Goal: Task Accomplishment & Management: Manage account settings

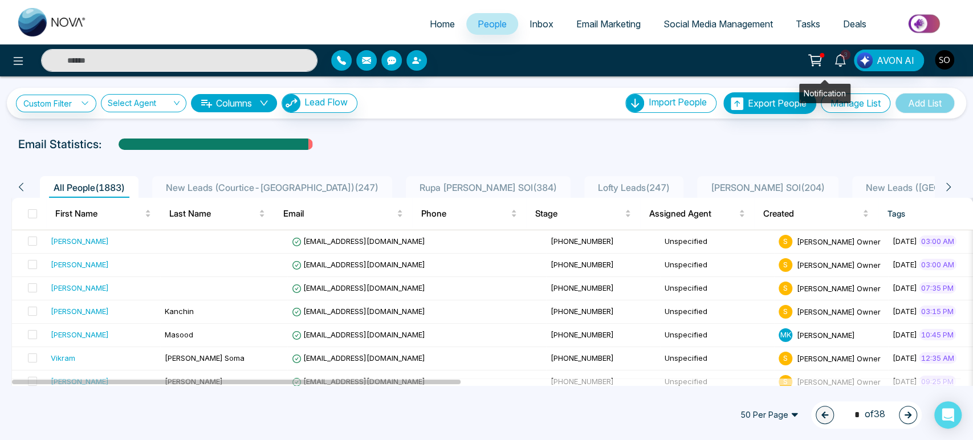
click at [840, 56] on span "3" at bounding box center [845, 55] width 10 height 10
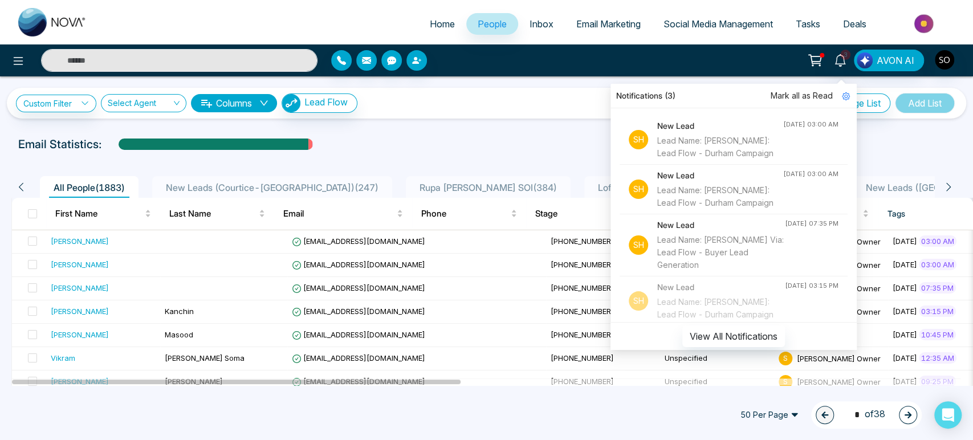
click at [790, 97] on span "Mark all as Read" at bounding box center [802, 96] width 62 height 13
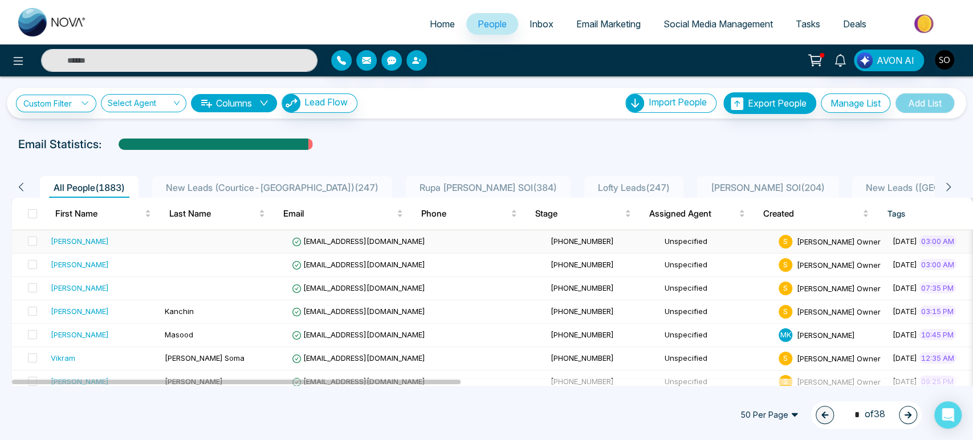
click at [64, 247] on div "[PERSON_NAME]" at bounding box center [80, 240] width 58 height 11
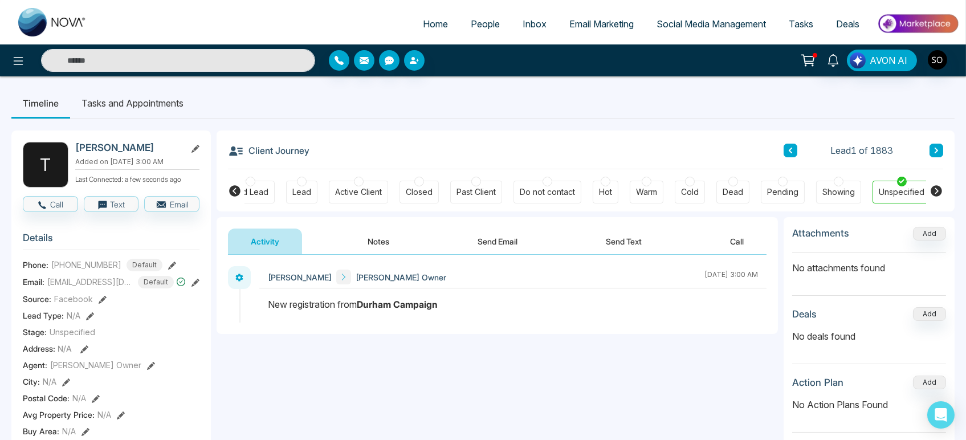
scroll to position [0, 146]
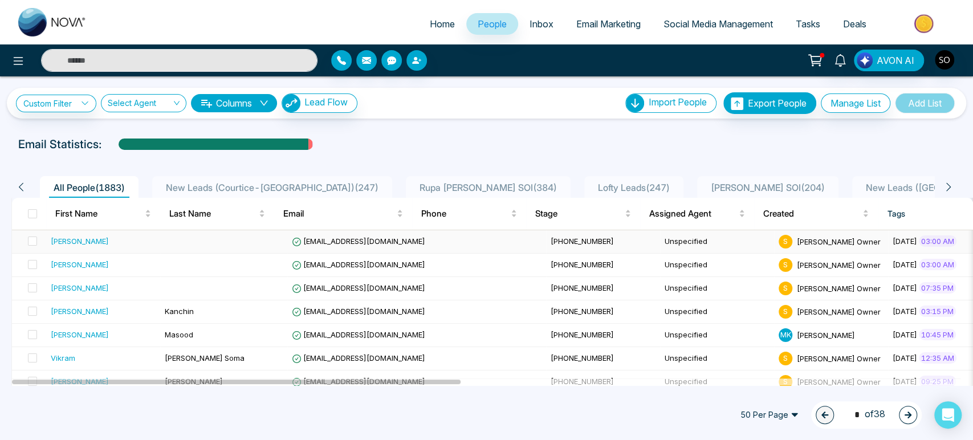
click at [74, 247] on div "[PERSON_NAME]" at bounding box center [80, 240] width 58 height 11
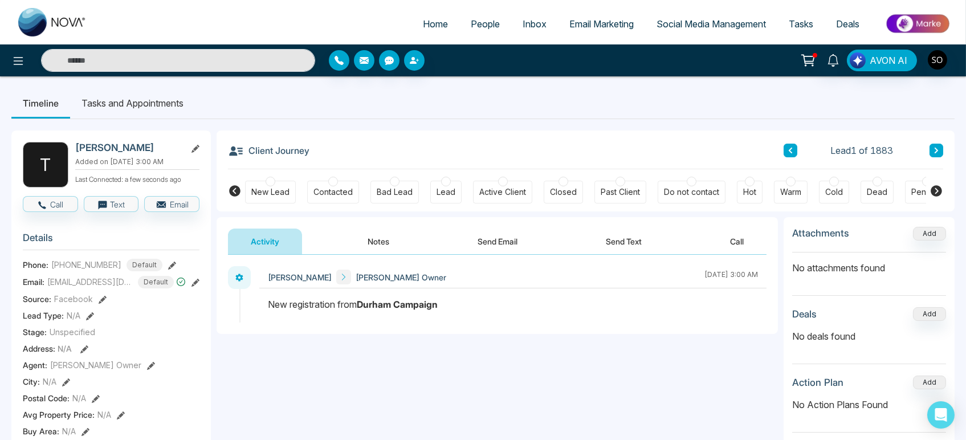
click at [196, 151] on icon at bounding box center [196, 149] width 8 height 8
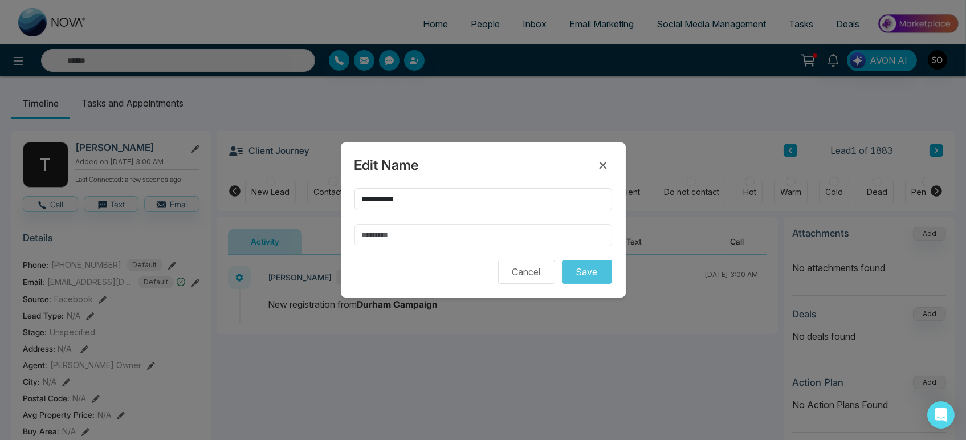
click at [360, 234] on input "text" at bounding box center [484, 235] width 258 height 22
type input "****"
drag, startPoint x: 393, startPoint y: 190, endPoint x: 477, endPoint y: 202, distance: 84.7
click at [477, 202] on input "**********" at bounding box center [484, 199] width 258 height 22
type input "******"
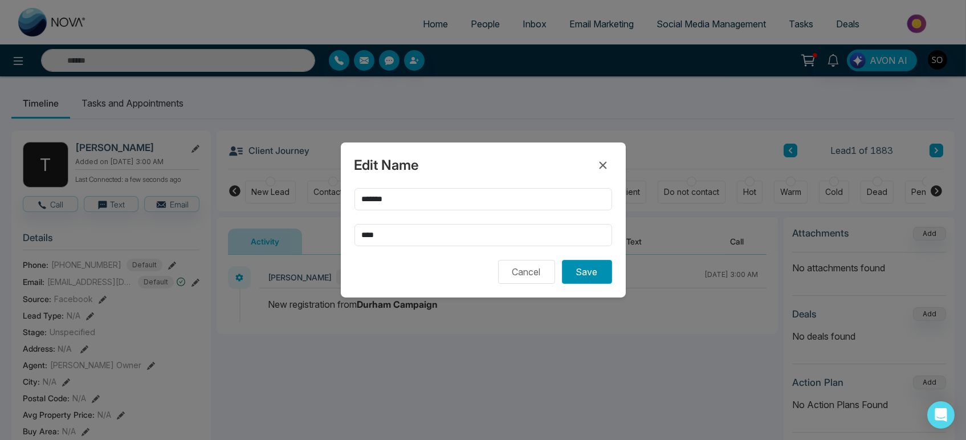
click at [594, 274] on button "Save" at bounding box center [587, 272] width 50 height 24
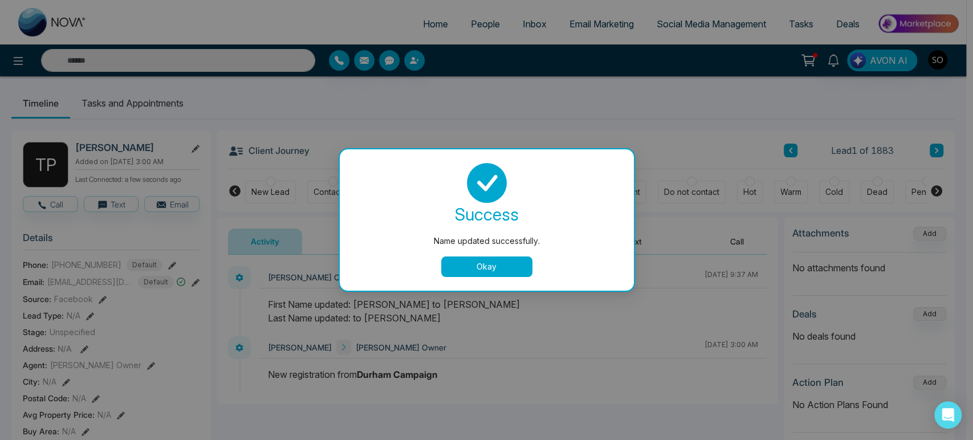
click at [504, 260] on button "Okay" at bounding box center [486, 267] width 91 height 21
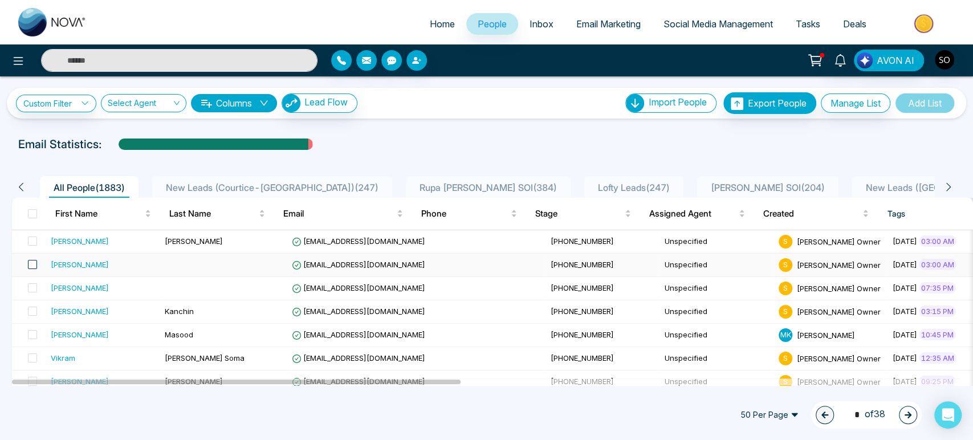
click at [31, 269] on span at bounding box center [32, 264] width 9 height 9
click at [71, 270] on div "[PERSON_NAME]" at bounding box center [80, 264] width 58 height 11
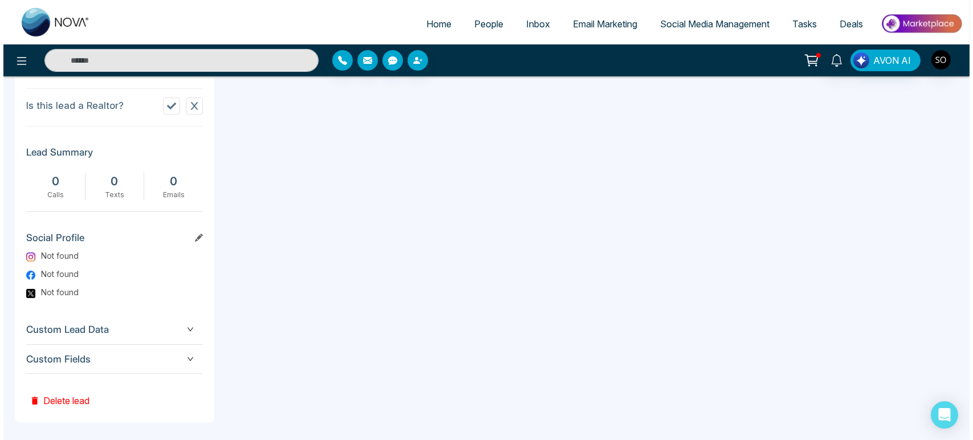
scroll to position [536, 0]
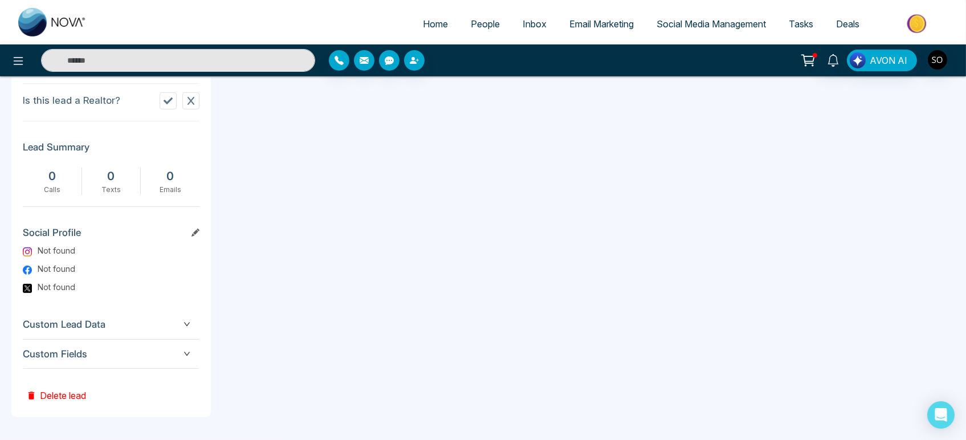
click at [60, 395] on button "Delete lead" at bounding box center [56, 387] width 67 height 37
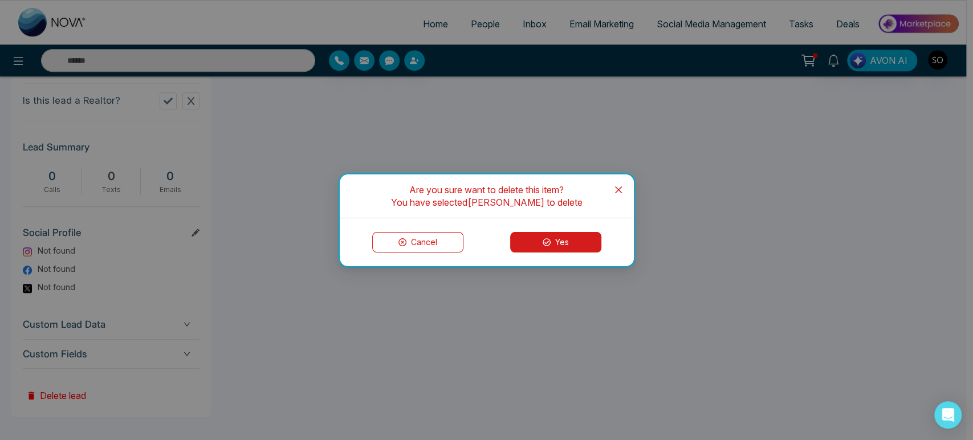
click at [561, 243] on button "Yes" at bounding box center [555, 242] width 91 height 21
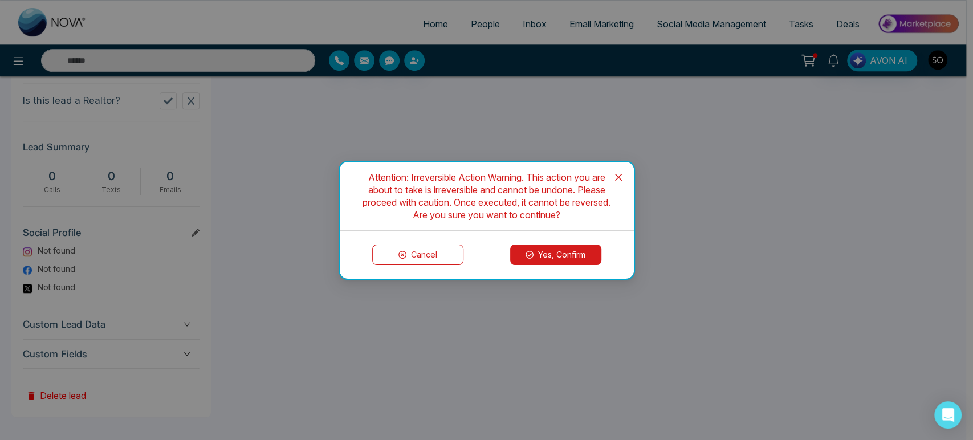
click at [561, 253] on button "Yes, Confirm" at bounding box center [555, 255] width 91 height 21
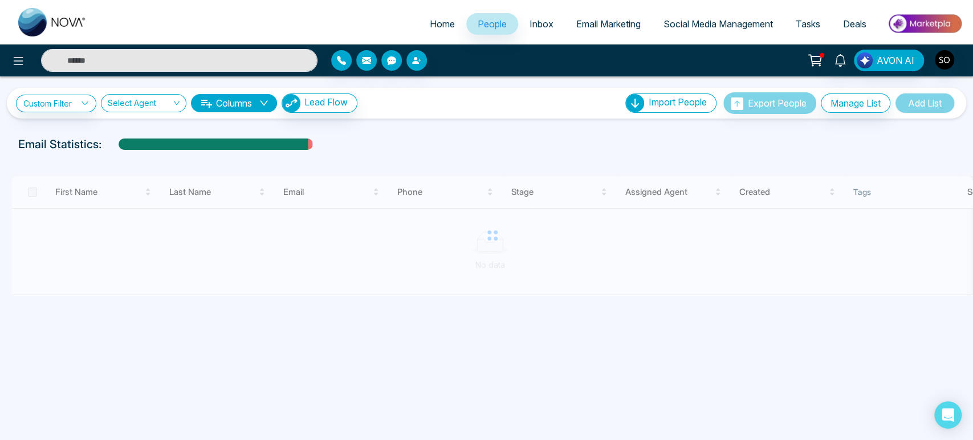
click at [509, 275] on div at bounding box center [492, 235] width 962 height 119
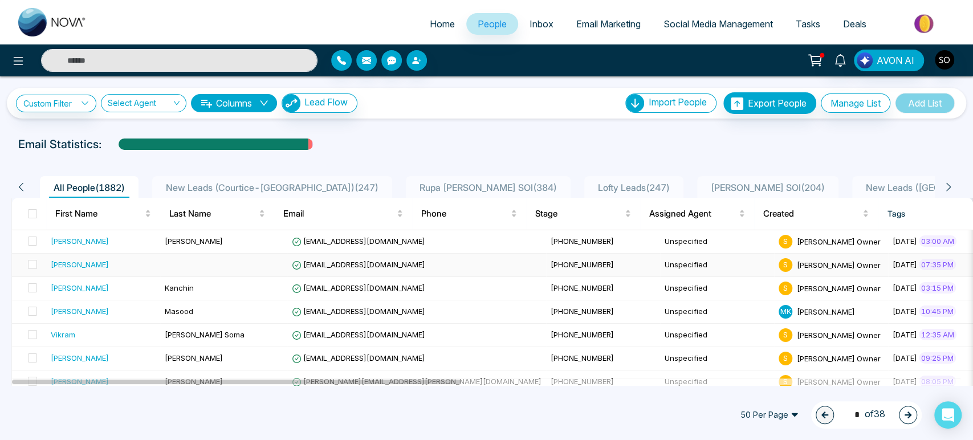
click at [73, 270] on div "[PERSON_NAME]" at bounding box center [80, 264] width 58 height 11
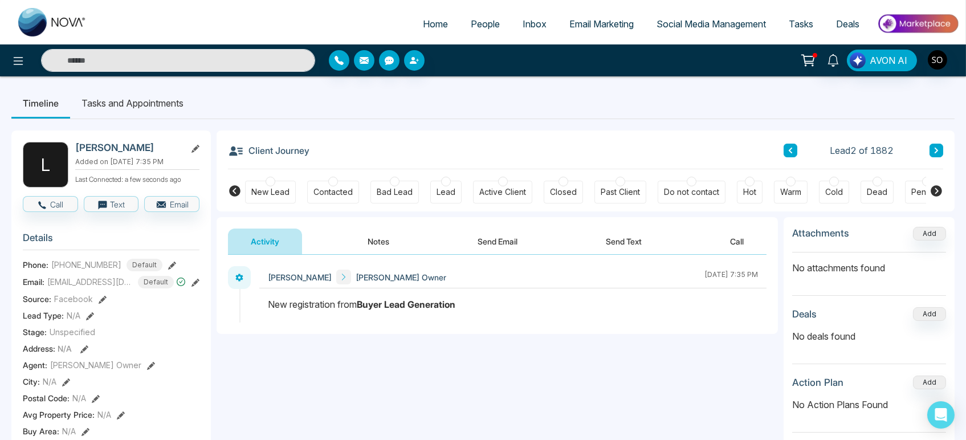
click at [199, 149] on icon at bounding box center [196, 149] width 8 height 8
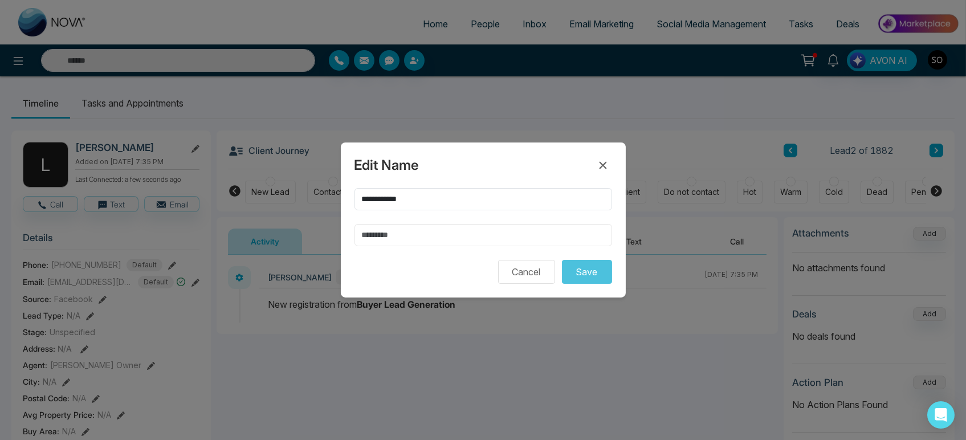
drag, startPoint x: 424, startPoint y: 238, endPoint x: 261, endPoint y: 235, distance: 163.7
click at [261, 235] on div "**********" at bounding box center [483, 220] width 966 height 440
type input "******"
drag, startPoint x: 389, startPoint y: 191, endPoint x: 482, endPoint y: 201, distance: 93.5
click at [482, 201] on input "**********" at bounding box center [484, 199] width 258 height 22
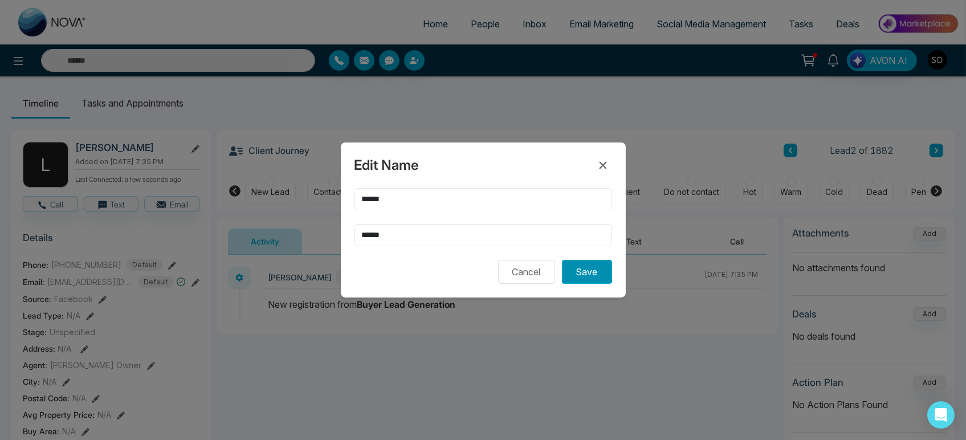
type input "*****"
click at [578, 274] on button "Save" at bounding box center [587, 272] width 50 height 24
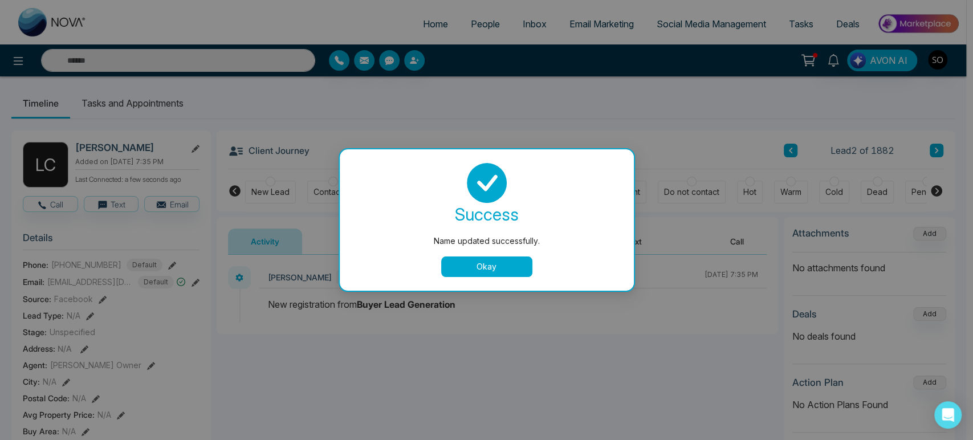
click at [498, 270] on button "Okay" at bounding box center [486, 267] width 91 height 21
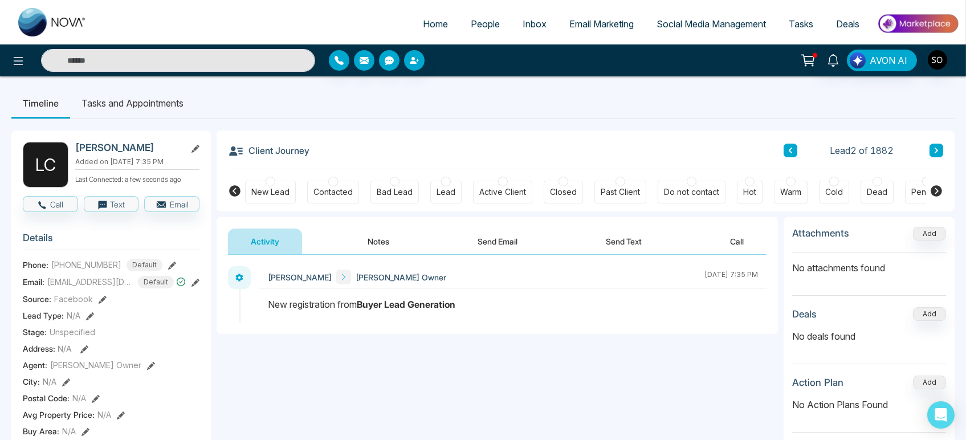
click at [429, 26] on span "Home" at bounding box center [435, 23] width 25 height 11
select select "*"
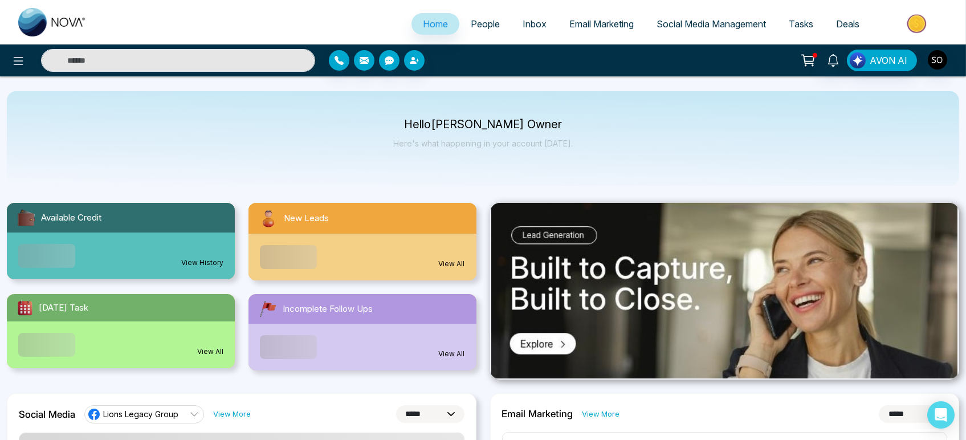
click at [482, 29] on span "People" at bounding box center [485, 23] width 29 height 11
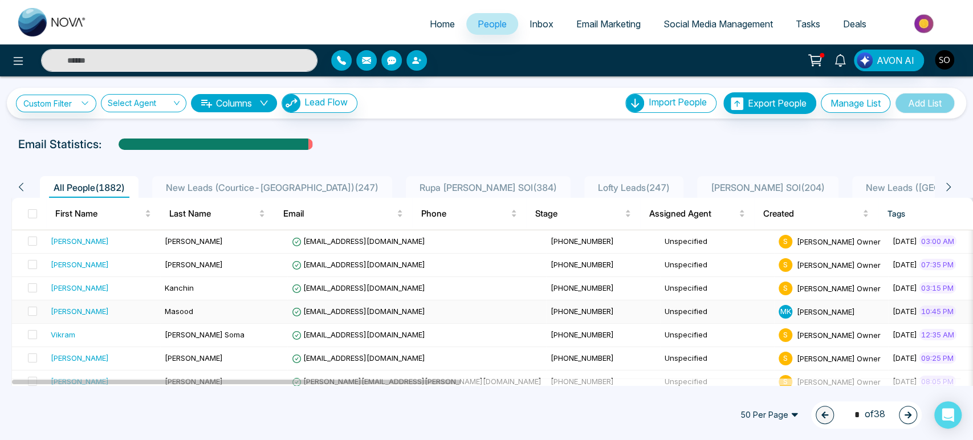
click at [198, 324] on td "Masood" at bounding box center [223, 311] width 127 height 23
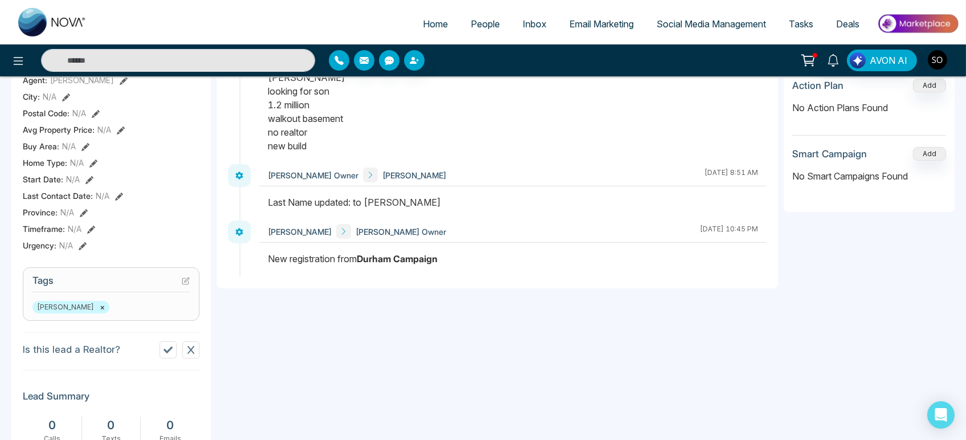
scroll to position [316, 0]
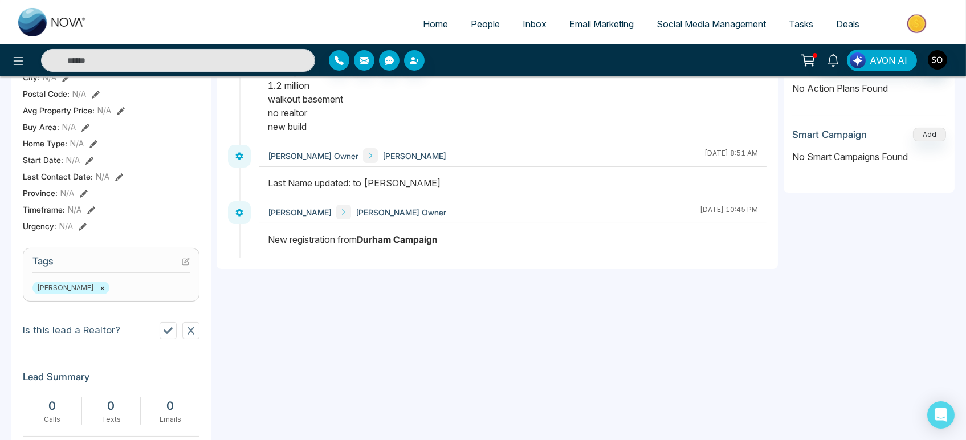
click at [171, 335] on icon at bounding box center [168, 330] width 9 height 9
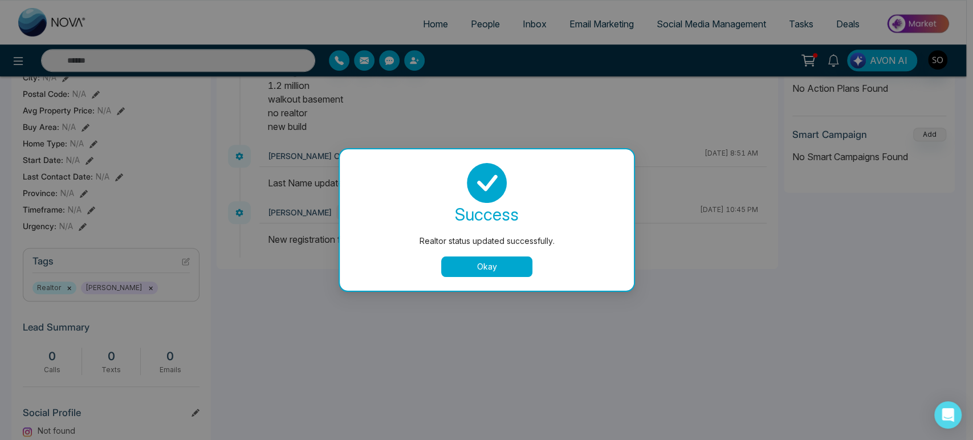
click at [417, 27] on div "Realtor status updated successfully. success Realtor status updated successfull…" at bounding box center [486, 220] width 973 height 440
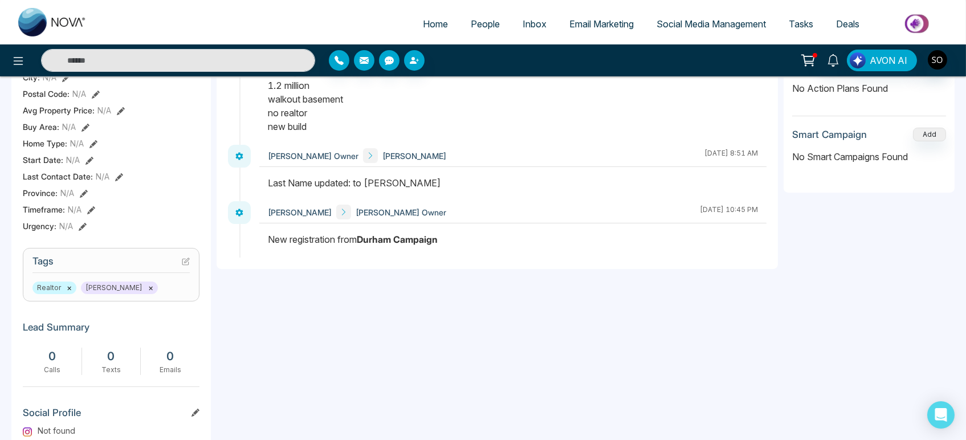
click at [433, 27] on span "Home" at bounding box center [435, 23] width 25 height 11
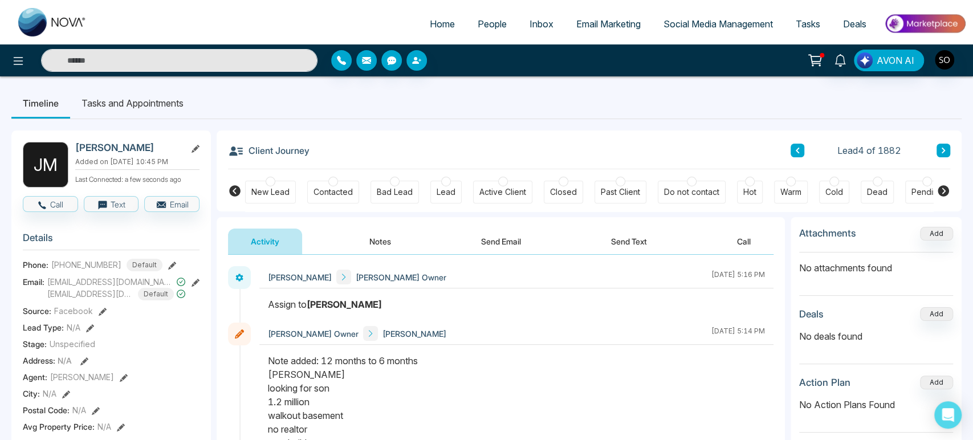
select select "*"
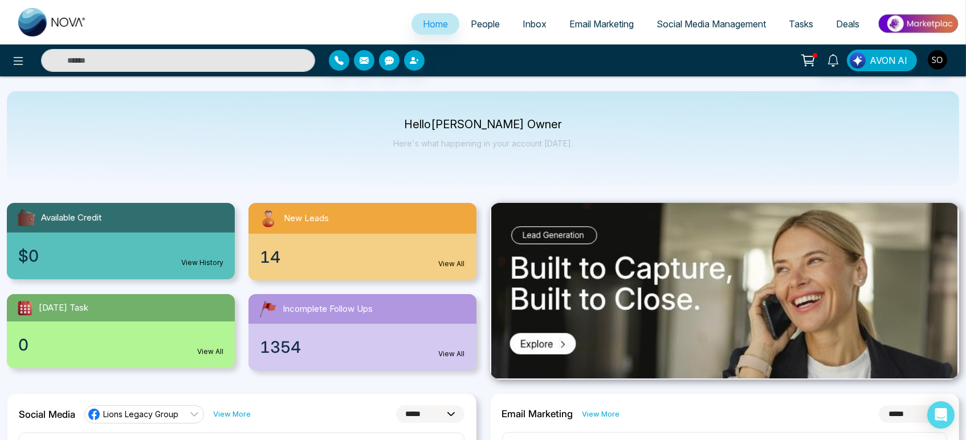
click at [471, 29] on span "People" at bounding box center [485, 23] width 29 height 11
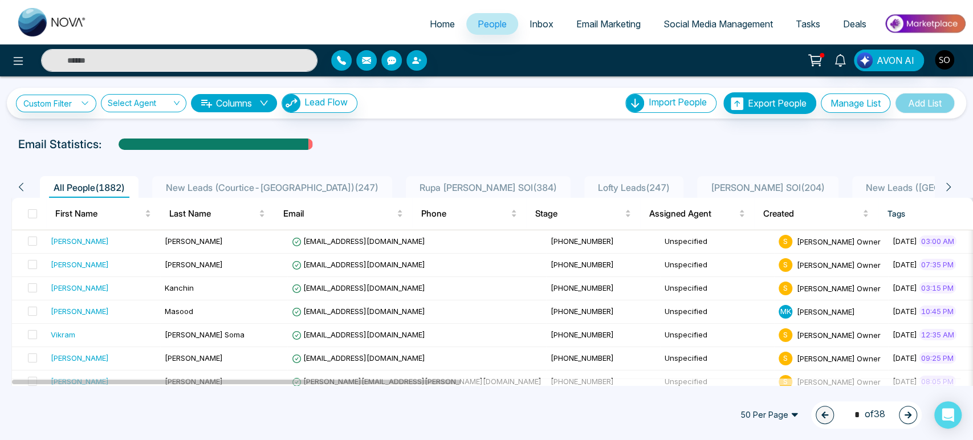
click at [432, 30] on span "Home" at bounding box center [442, 23] width 25 height 11
select select "*"
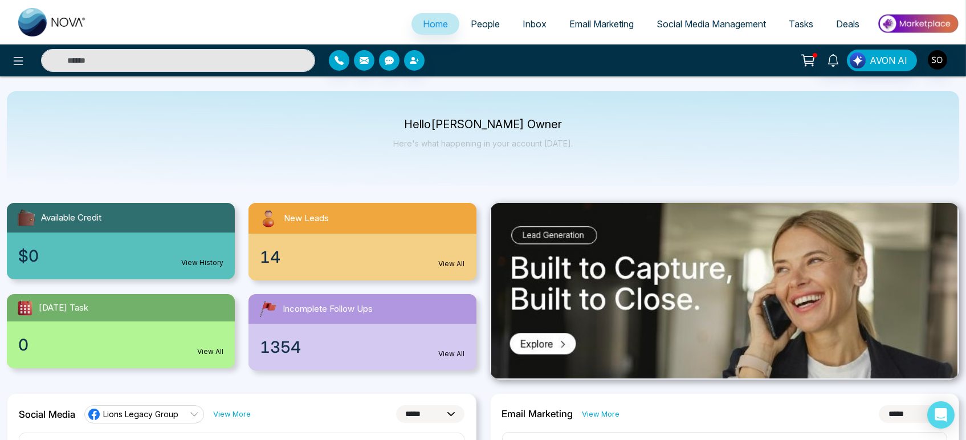
click at [474, 26] on span "People" at bounding box center [485, 23] width 29 height 11
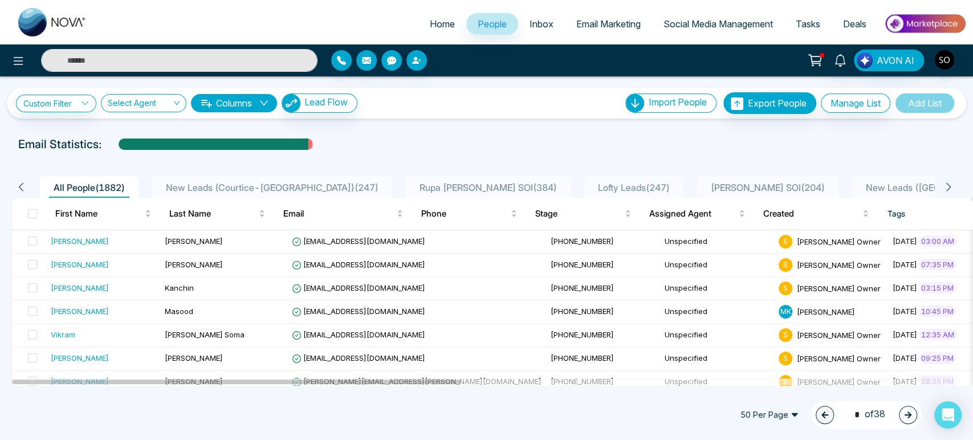
click at [809, 28] on span "Tasks" at bounding box center [808, 23] width 25 height 11
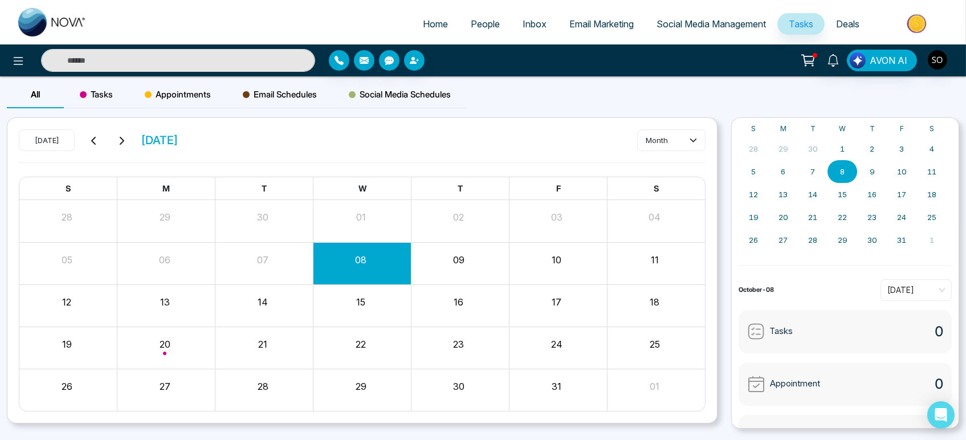
scroll to position [82, 0]
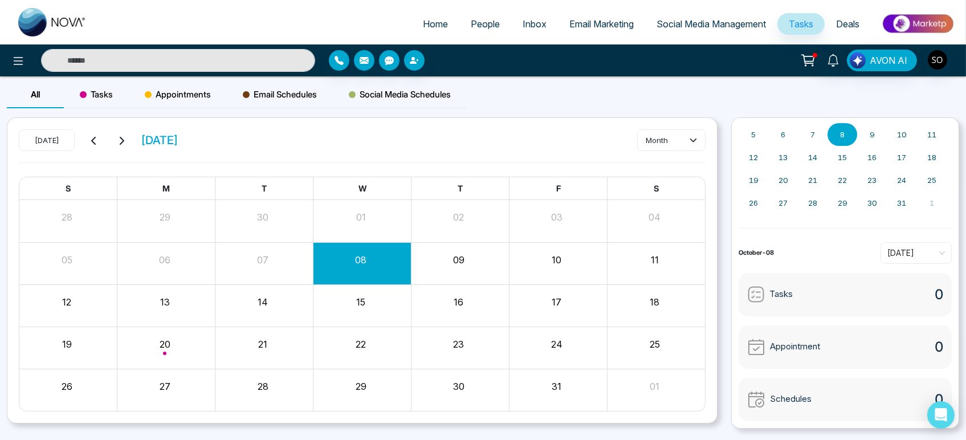
click at [786, 298] on span "Tasks" at bounding box center [781, 294] width 23 height 13
click at [321, 17] on ul "Home People Inbox Email Marketing Social Media Management Tasks Deals" at bounding box center [528, 24] width 861 height 31
click at [481, 26] on span "People" at bounding box center [485, 23] width 29 height 11
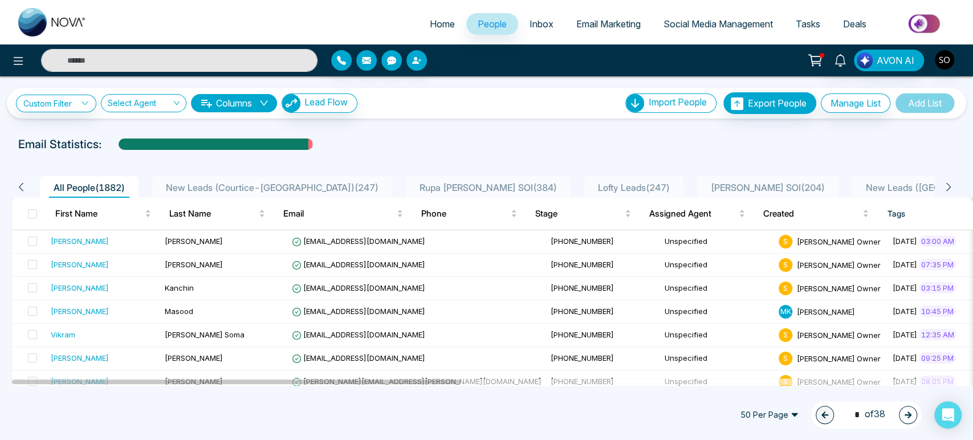
click at [164, 72] on input "text" at bounding box center [179, 60] width 277 height 23
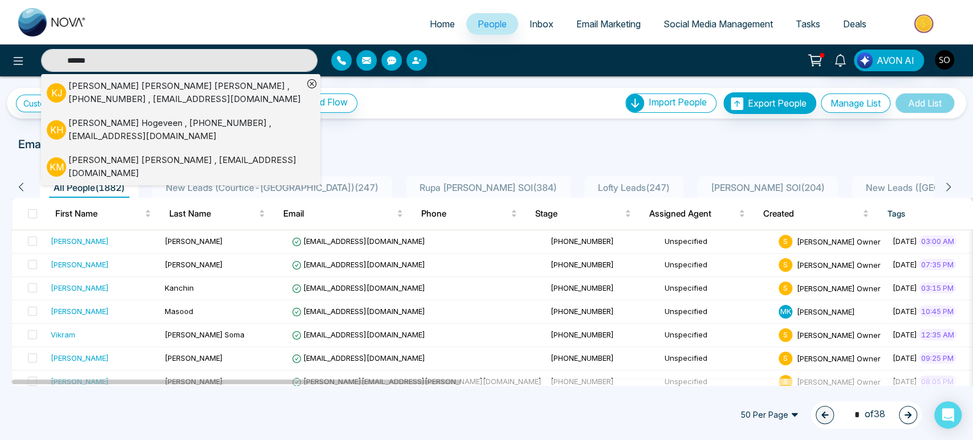
type input "**********"
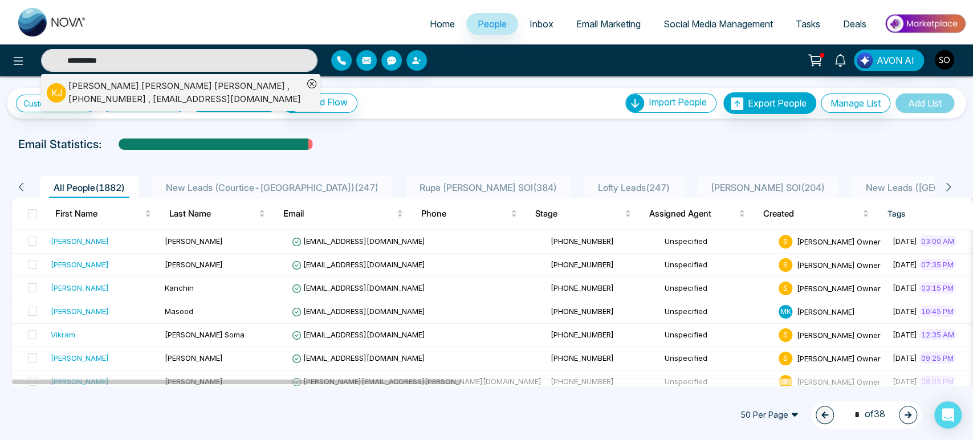
click at [116, 94] on div "[PERSON_NAME] , [PHONE_NUMBER] , [EMAIL_ADDRESS][DOMAIN_NAME]" at bounding box center [185, 93] width 235 height 26
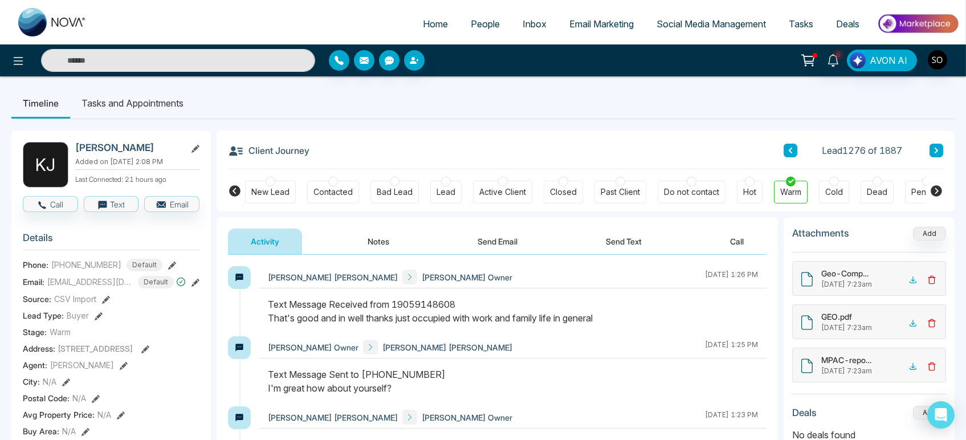
click at [168, 268] on icon at bounding box center [172, 266] width 8 height 8
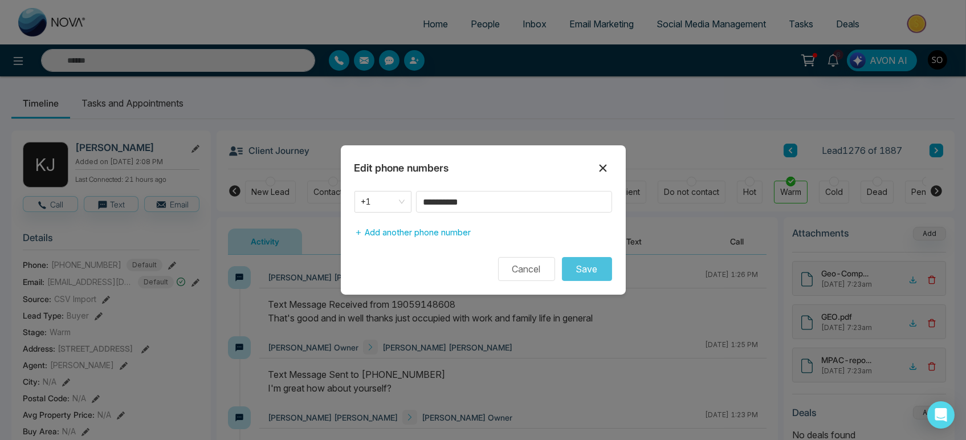
click at [604, 166] on icon at bounding box center [603, 168] width 14 height 14
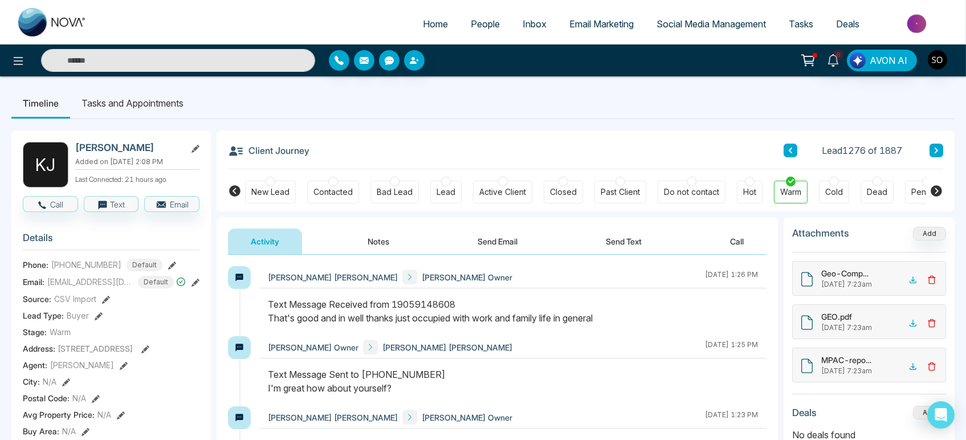
click at [371, 239] on button "Notes" at bounding box center [378, 242] width 67 height 26
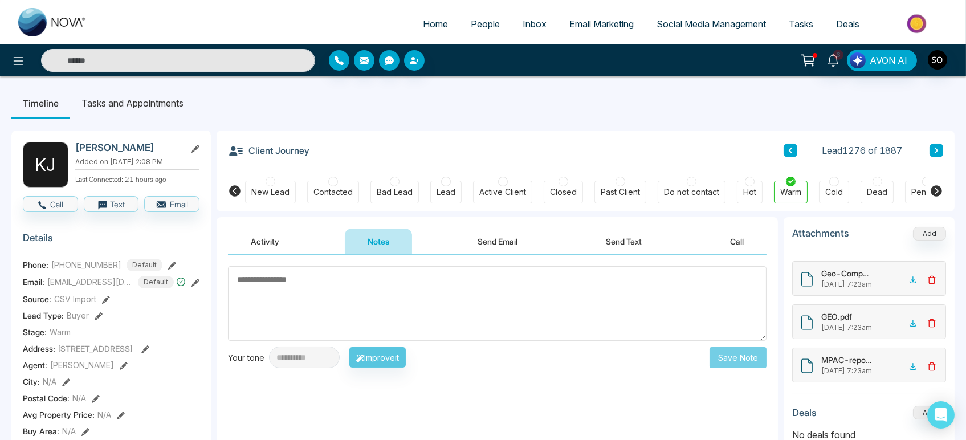
click at [273, 294] on textarea at bounding box center [497, 303] width 539 height 75
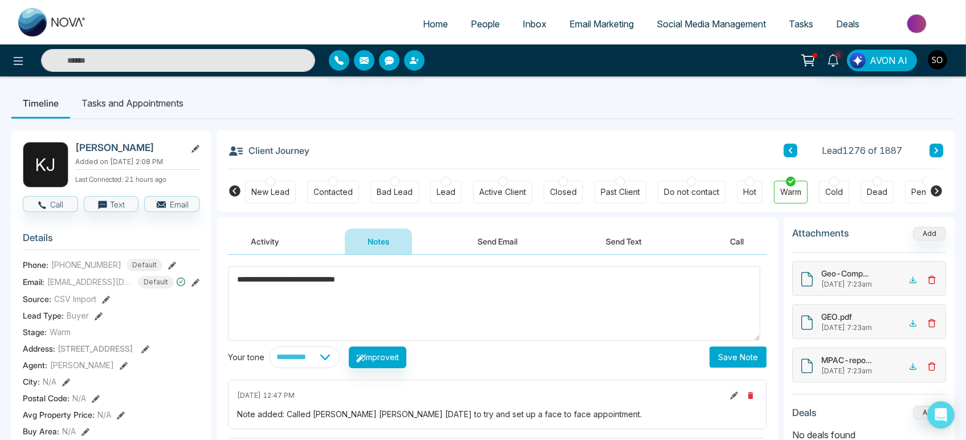
click at [495, 295] on textarea "**********" at bounding box center [494, 303] width 533 height 75
type textarea "**********"
click at [735, 363] on button "Save Note" at bounding box center [738, 357] width 57 height 21
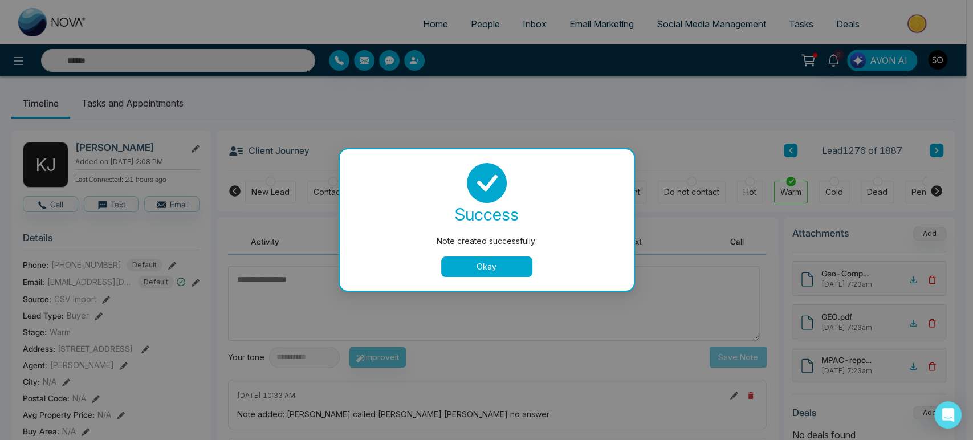
click at [517, 273] on button "Okay" at bounding box center [486, 267] width 91 height 21
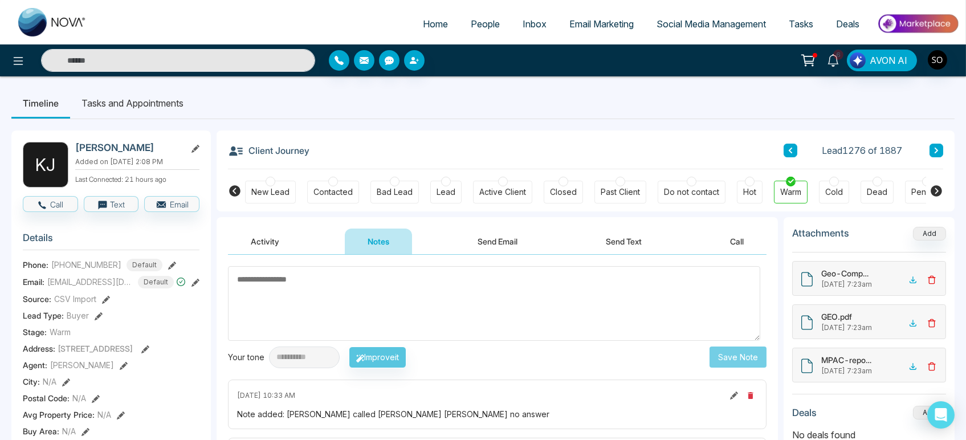
click at [306, 300] on textarea at bounding box center [494, 303] width 533 height 75
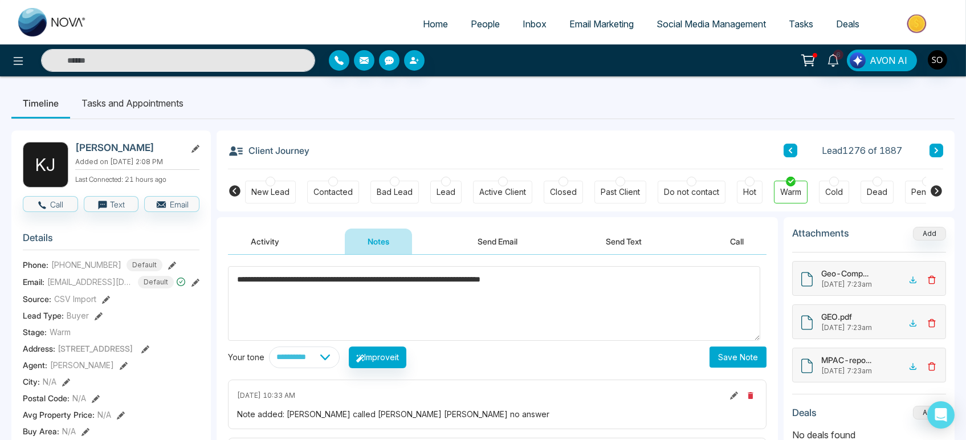
type textarea "**********"
click at [738, 365] on button "Save Note" at bounding box center [738, 357] width 57 height 21
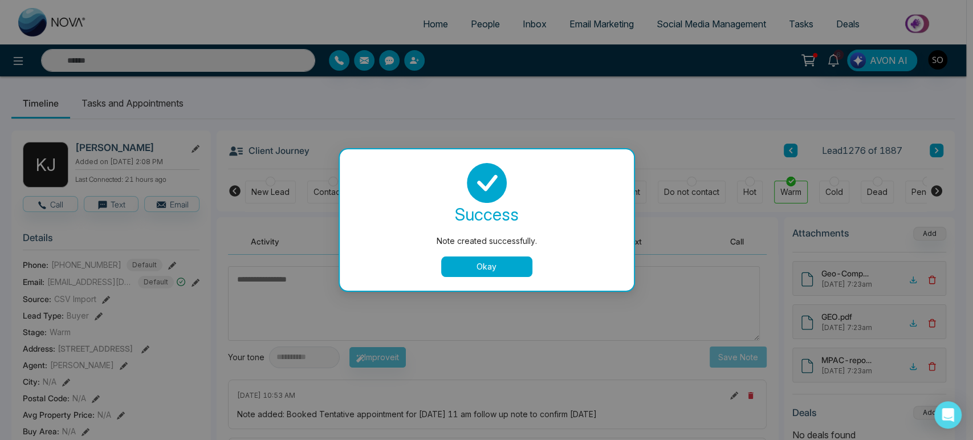
click at [495, 263] on button "Okay" at bounding box center [486, 267] width 91 height 21
